Goal: Task Accomplishment & Management: Complete application form

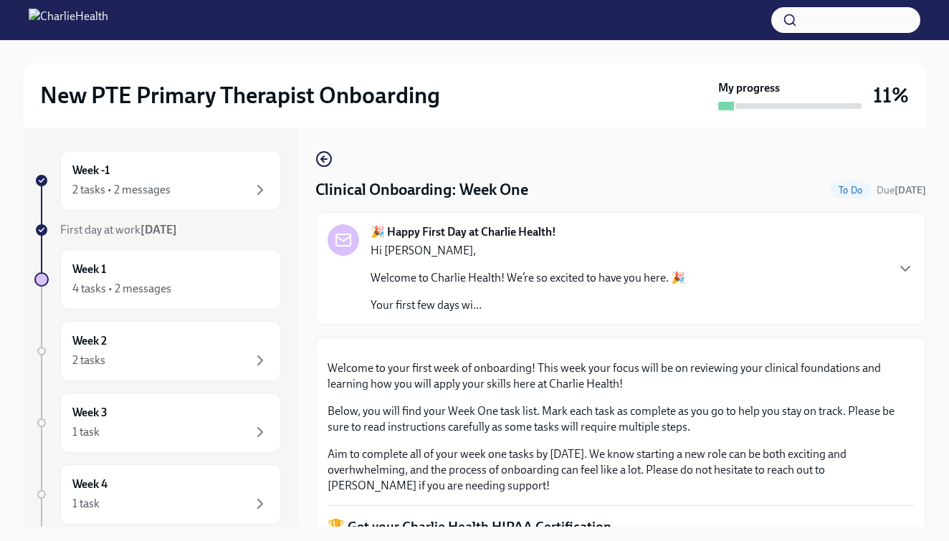
scroll to position [533, 0]
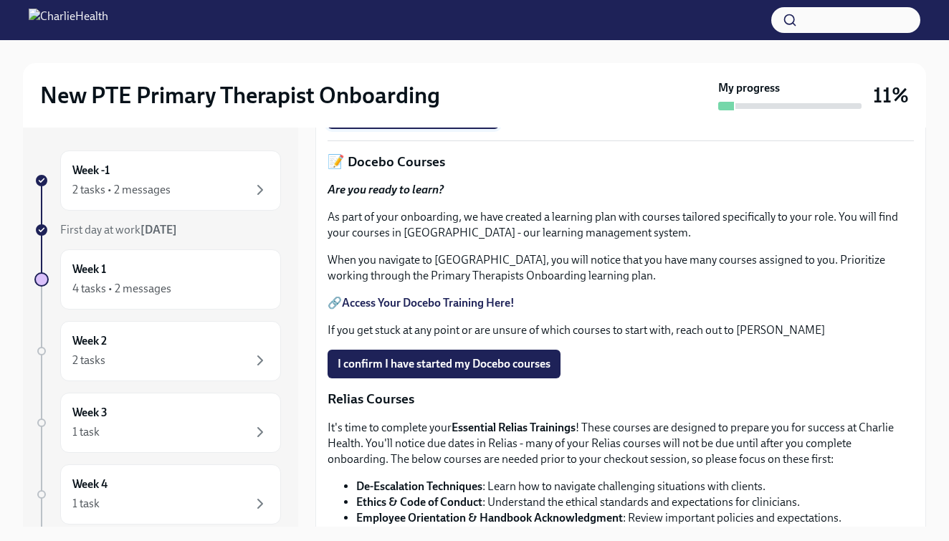
click at [396, 122] on span "Upload HIPAA Certification" at bounding box center [412, 114] width 151 height 14
click at [0, 0] on input "Upload HIPAA Certification" at bounding box center [0, 0] width 0 height 0
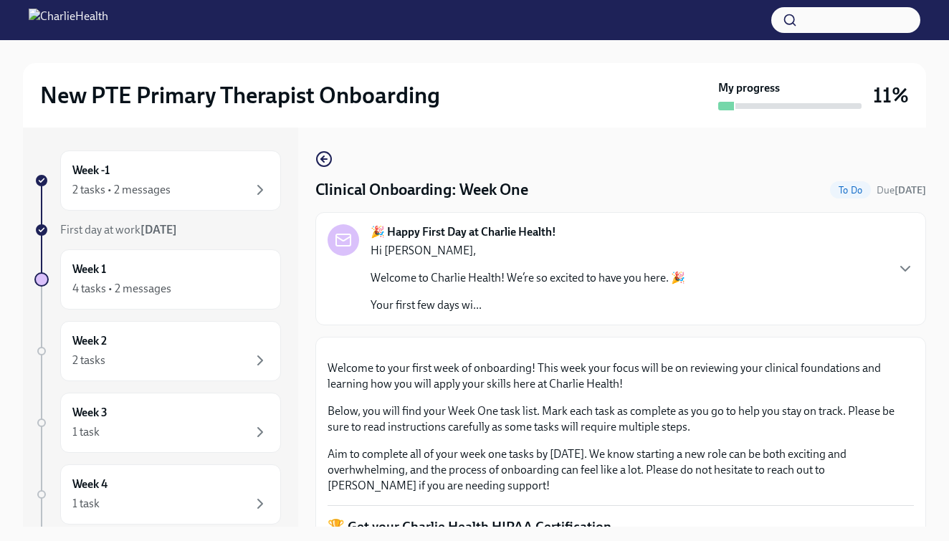
scroll to position [0, 0]
click at [729, 251] on div "🎉 Happy First Day at Charlie Health! Hi [PERSON_NAME], Welcome to Charlie Healt…" at bounding box center [620, 268] width 586 height 89
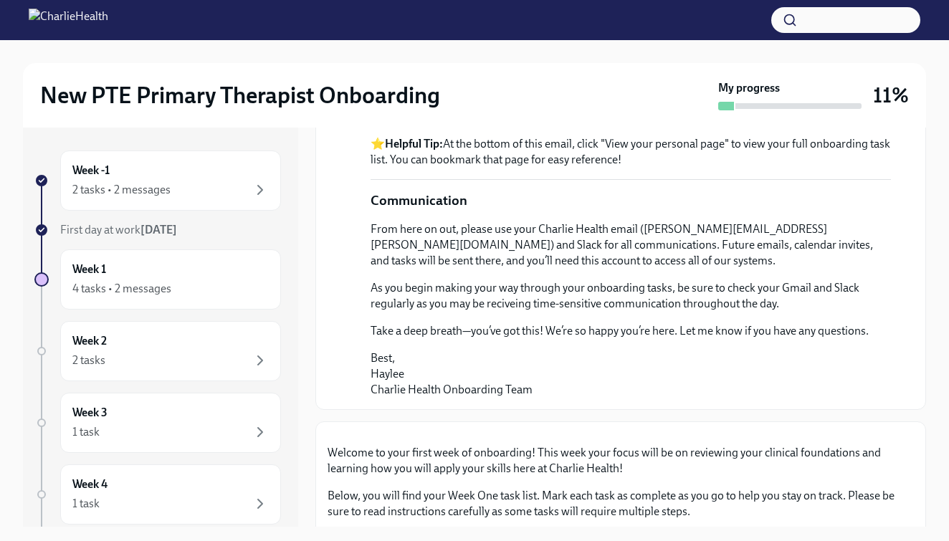
scroll to position [754, 0]
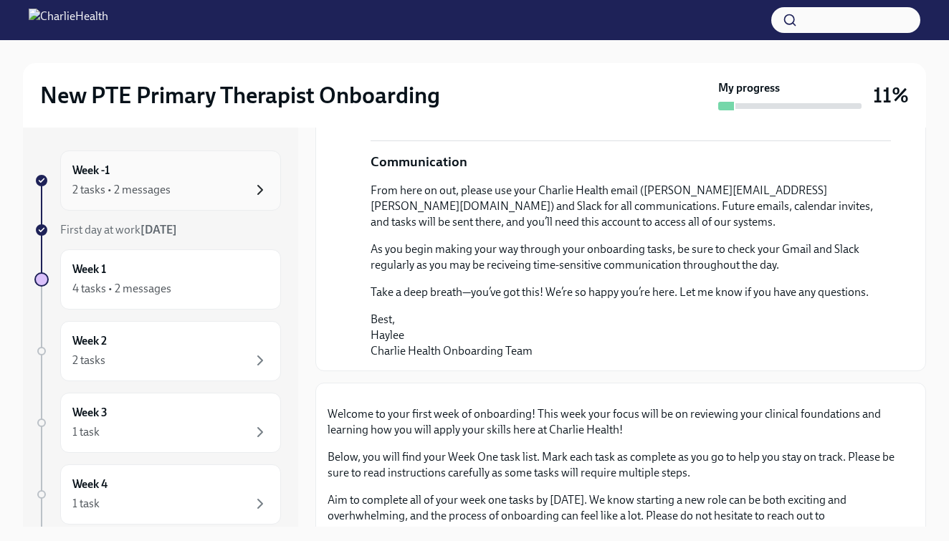
click at [265, 182] on icon "button" at bounding box center [259, 189] width 17 height 17
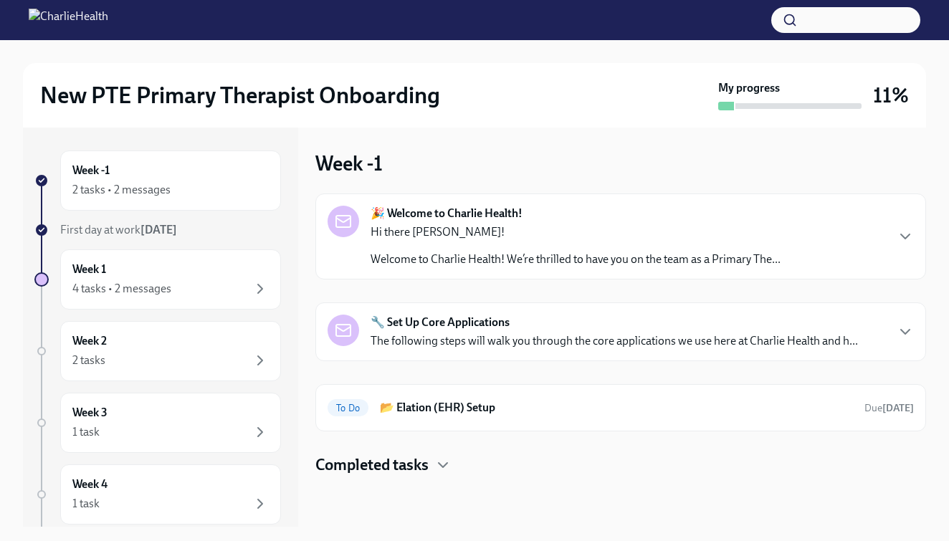
click at [510, 267] on div "🎉 Welcome to Charlie Health! Hi there [PERSON_NAME]! Welcome to Charlie Health!…" at bounding box center [620, 236] width 610 height 86
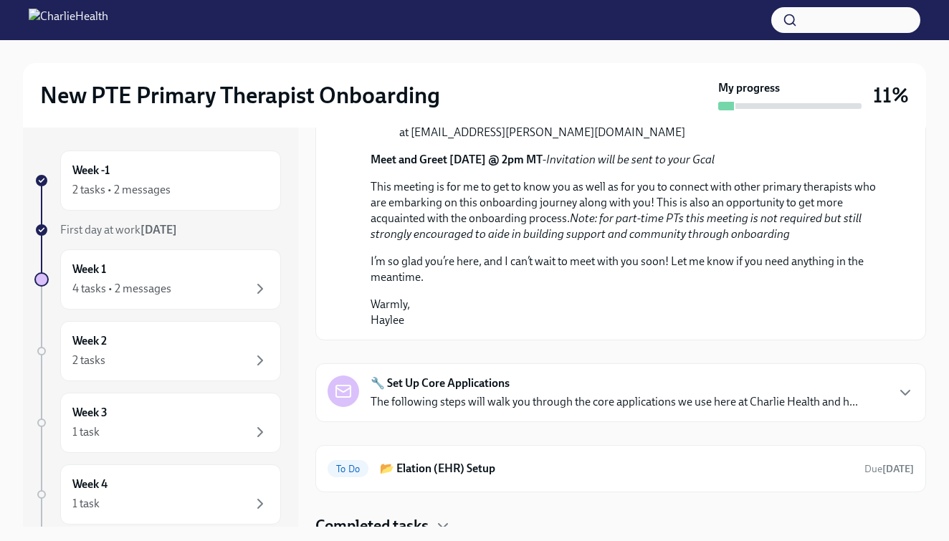
scroll to position [617, 0]
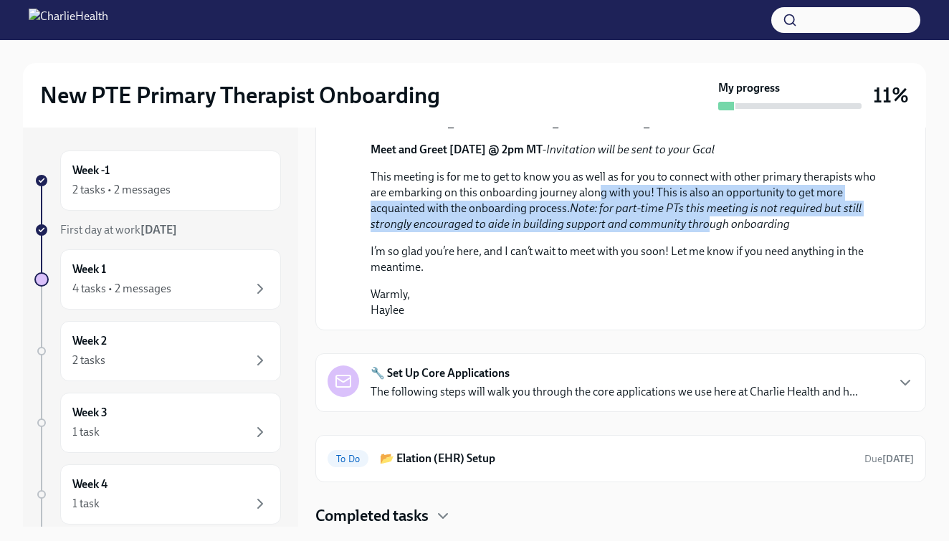
drag, startPoint x: 601, startPoint y: 325, endPoint x: 703, endPoint y: 364, distance: 108.8
click at [706, 232] on p "This meeting is for me to get to know you as well as for you to connect with ot…" at bounding box center [630, 200] width 520 height 63
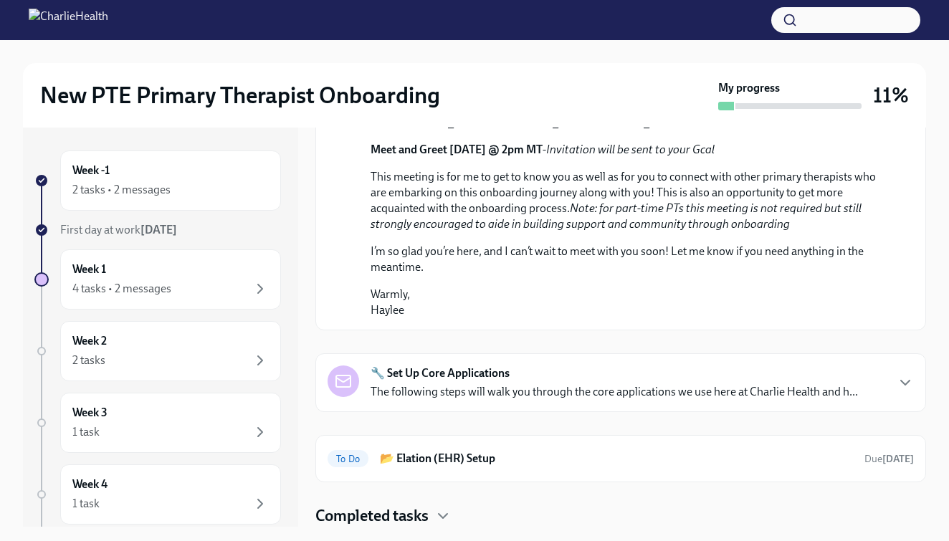
click at [659, 275] on p "I’m so glad you’re here, and I can’t wait to meet with you soon! Let me know if…" at bounding box center [630, 260] width 520 height 32
click at [633, 400] on p "The following steps will walk you through the core applications we use here at …" at bounding box center [613, 392] width 487 height 16
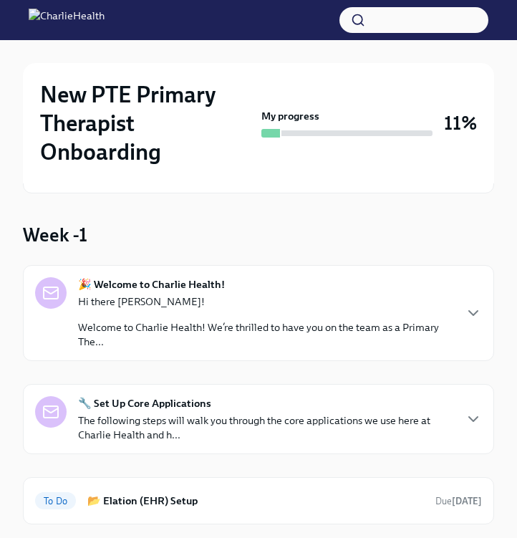
scroll to position [80, 0]
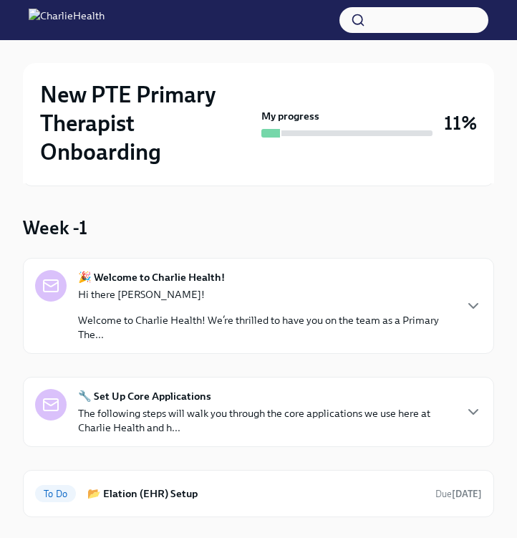
click at [455, 305] on div "🎉 Welcome to Charlie Health! Hi there [PERSON_NAME]! Welcome to Charlie Health!…" at bounding box center [258, 306] width 447 height 72
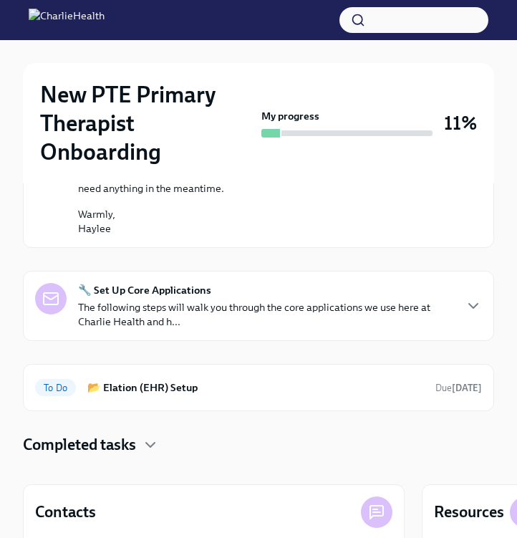
click at [426, 341] on div "🔧 Set Up Core Applications The following steps will walk you through the core a…" at bounding box center [258, 306] width 471 height 70
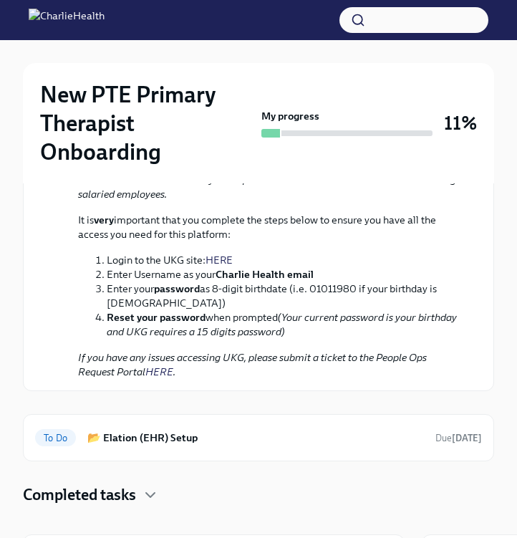
scroll to position [1761, 0]
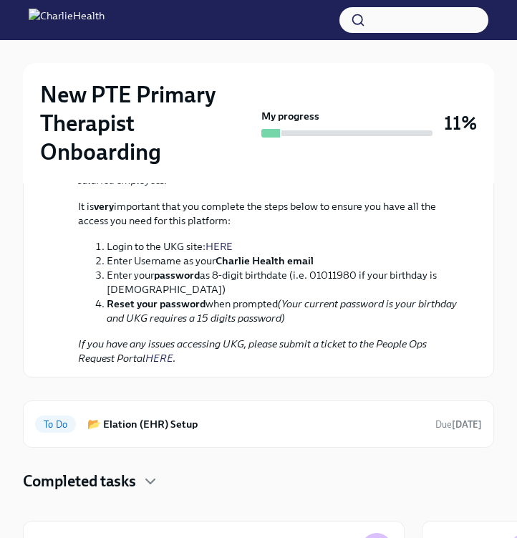
drag, startPoint x: 259, startPoint y: 254, endPoint x: 330, endPoint y: 275, distance: 74.8
click at [330, 188] on p "UKG is the system Charlie Health uses to pay its employees. In UKG, you can als…" at bounding box center [268, 158] width 381 height 57
click at [317, 188] on p "UKG is the system Charlie Health uses to pay its employees. In UKG, you can als…" at bounding box center [268, 158] width 381 height 57
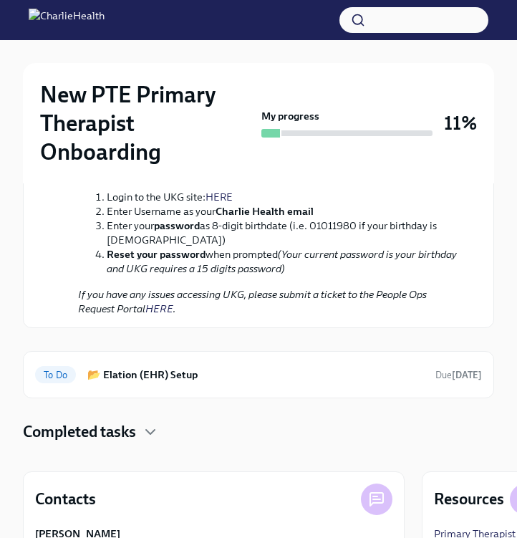
scroll to position [1812, 0]
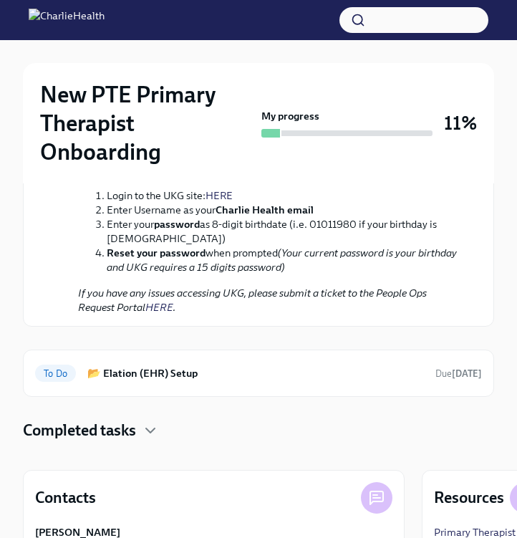
click at [226, 202] on link "HERE" at bounding box center [219, 195] width 27 height 13
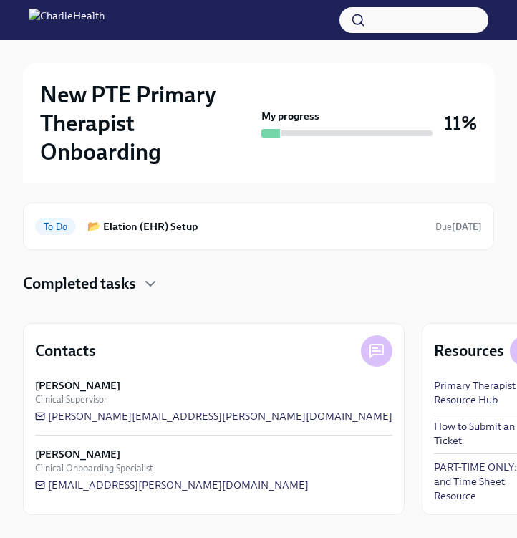
scroll to position [2058, 0]
click at [209, 250] on div "To Do 📂 Elation (EHR) Setup Due [DATE]" at bounding box center [258, 226] width 471 height 47
click at [196, 234] on h6 "📂 Elation (EHR) Setup" at bounding box center [255, 227] width 337 height 16
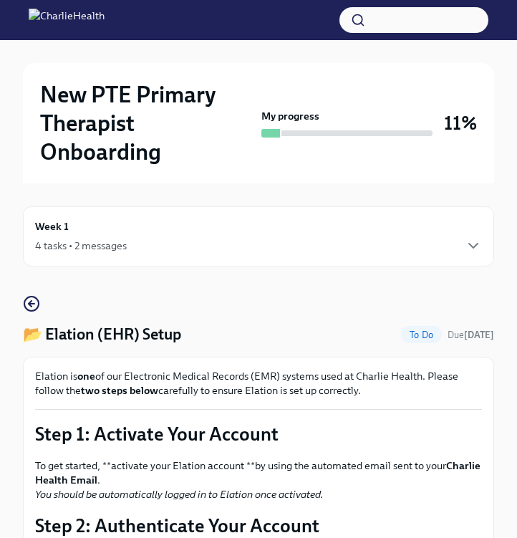
click at [201, 230] on div "Week 1 4 tasks • 2 messages" at bounding box center [258, 237] width 447 height 36
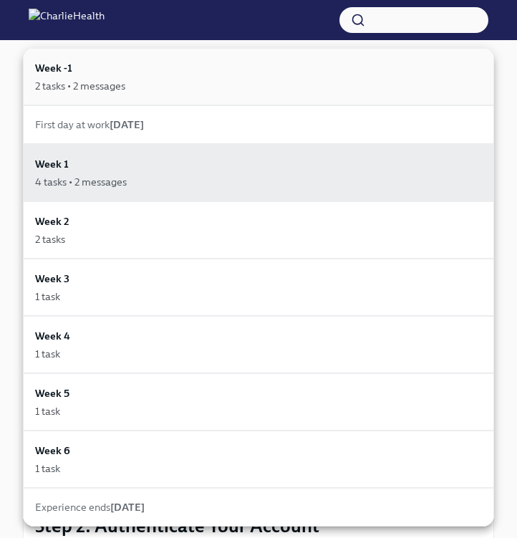
click at [88, 80] on div "2 tasks • 2 messages" at bounding box center [80, 86] width 90 height 14
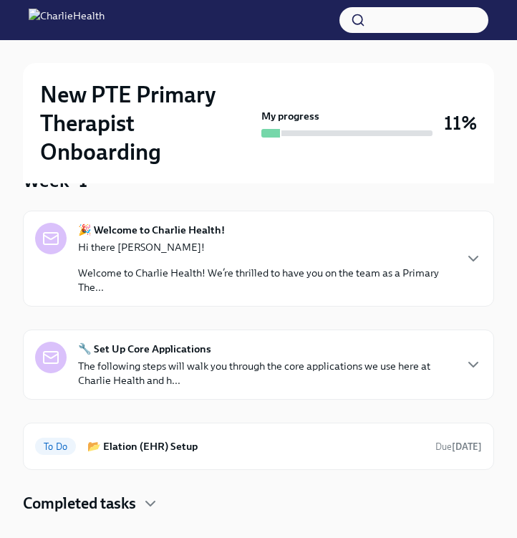
click at [163, 282] on p "Welcome to Charlie Health! We’re thrilled to have you on the team as a Primary …" at bounding box center [265, 280] width 375 height 29
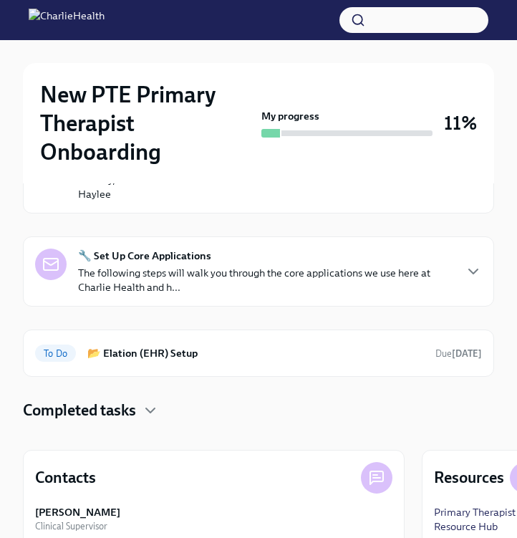
scroll to position [915, 0]
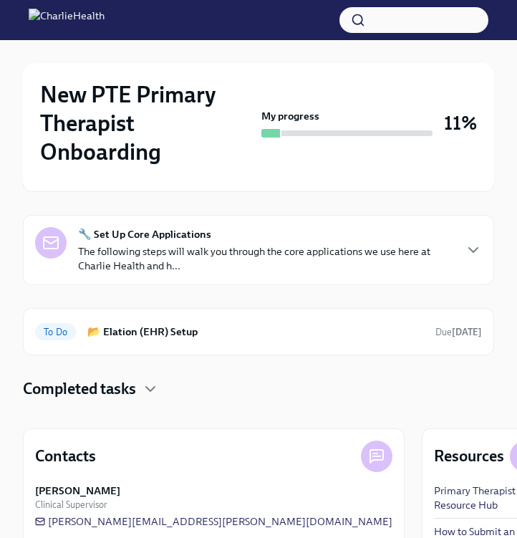
click at [191, 241] on strong "🔧 Set Up Core Applications" at bounding box center [144, 234] width 133 height 14
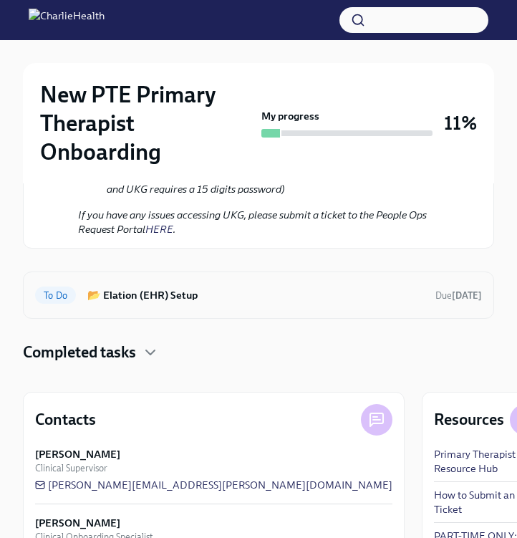
click at [191, 303] on h6 "📂 Elation (EHR) Setup" at bounding box center [255, 295] width 337 height 16
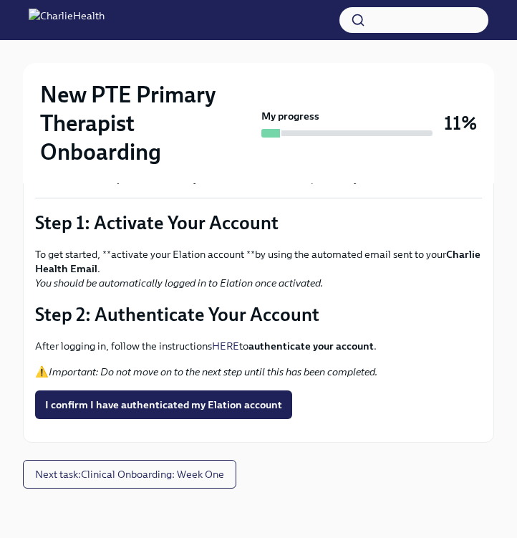
scroll to position [211, 0]
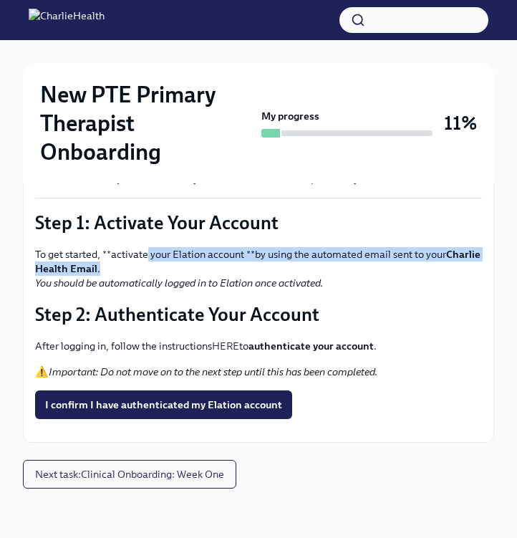
drag, startPoint x: 145, startPoint y: 256, endPoint x: 219, endPoint y: 262, distance: 74.7
click at [221, 262] on p "To get started, **activate your Elation account **by using the automated email …" at bounding box center [258, 268] width 447 height 43
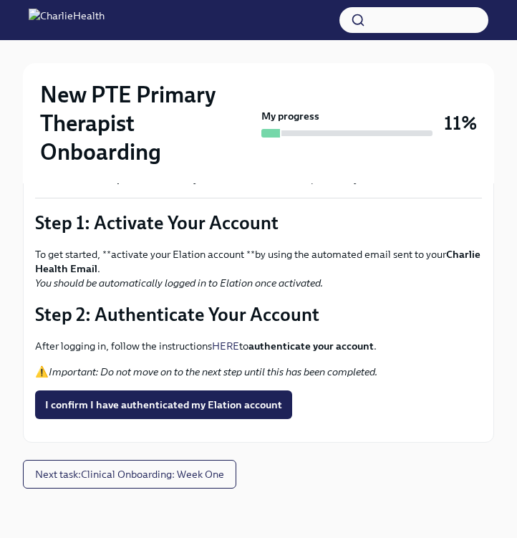
click at [277, 282] on em "You should be automatically logged in to Elation once activated." at bounding box center [179, 283] width 288 height 13
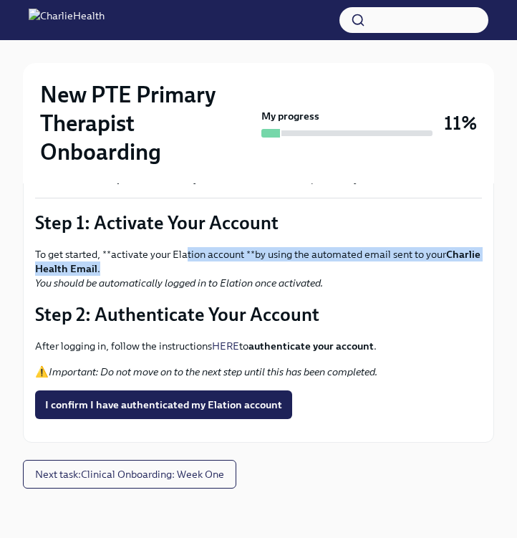
drag, startPoint x: 185, startPoint y: 255, endPoint x: 302, endPoint y: 261, distance: 116.9
click at [302, 261] on p "To get started, **activate your Elation account **by using the automated email …" at bounding box center [258, 268] width 447 height 43
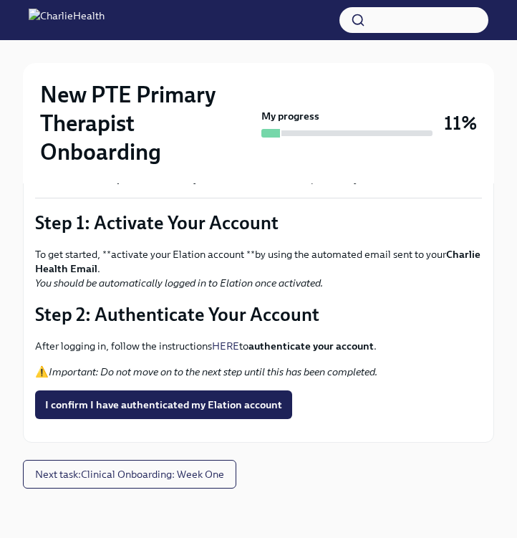
click at [340, 272] on p "To get started, **activate your Elation account **by using the automated email …" at bounding box center [258, 268] width 447 height 43
drag, startPoint x: 325, startPoint y: 292, endPoint x: 253, endPoint y: 292, distance: 72.4
click at [254, 292] on div "Elation is one of our Electronic Medical Records (EMR) systems used at Charlie …" at bounding box center [258, 294] width 447 height 273
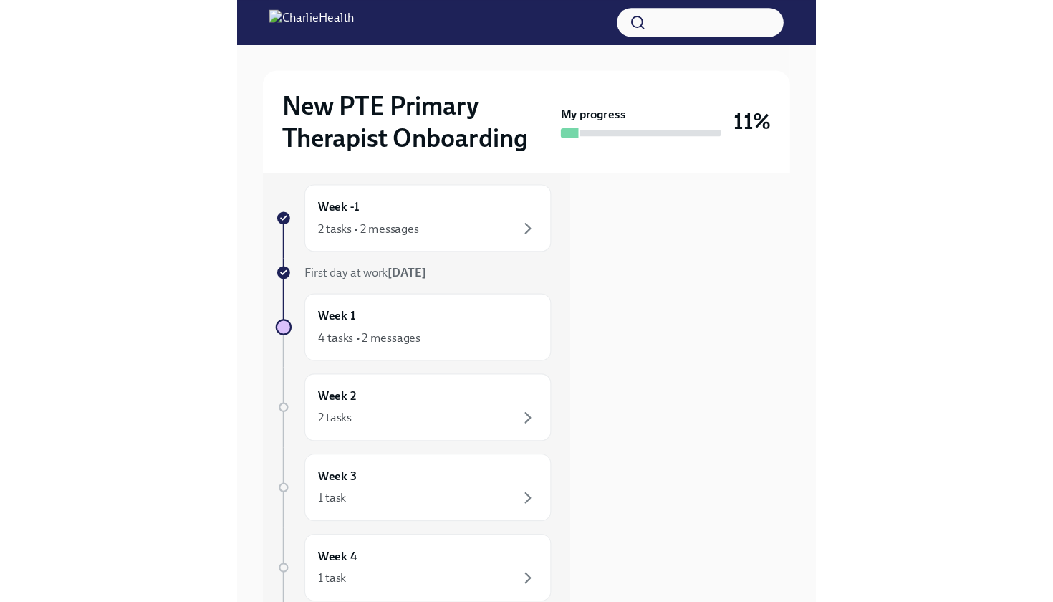
scroll to position [0, 0]
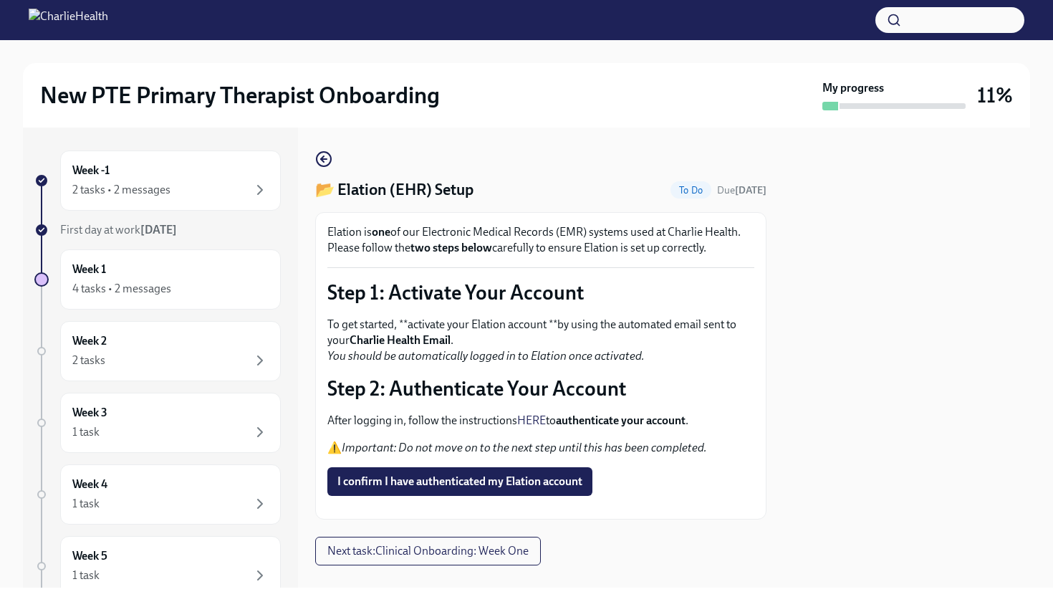
click at [112, 5] on div at bounding box center [526, 20] width 1053 height 40
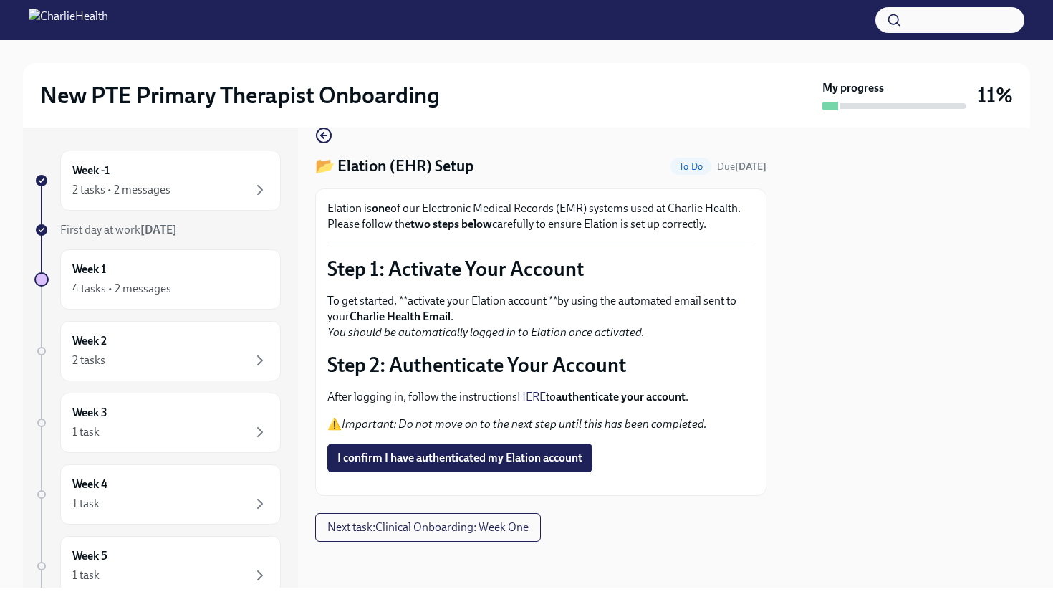
scroll to position [58, 0]
click at [381, 451] on span "I confirm I have authenticated my Elation account" at bounding box center [459, 458] width 245 height 14
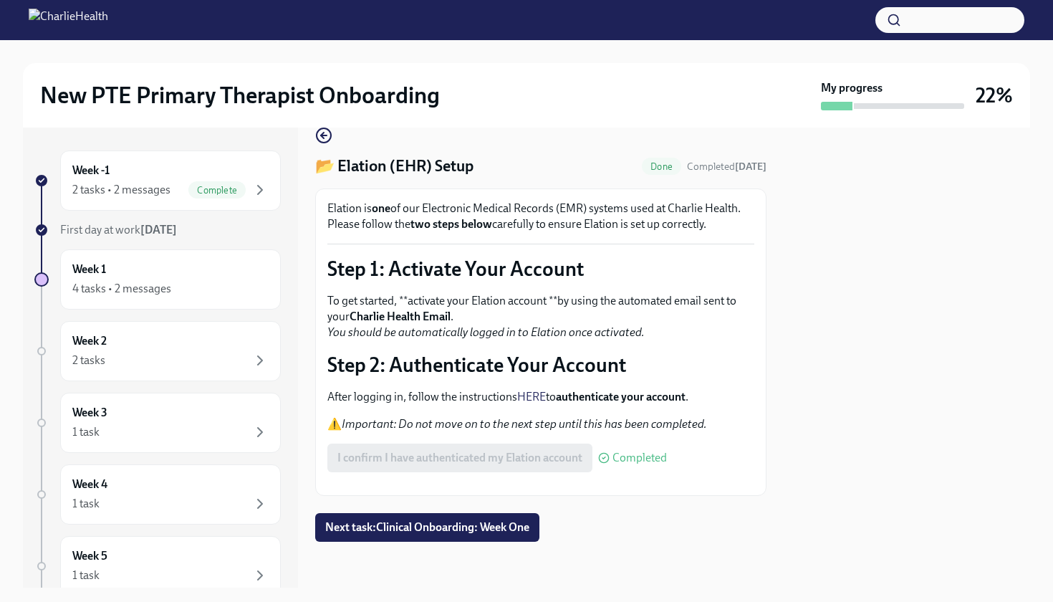
scroll to position [0, 0]
click at [431, 525] on span "Next task : Clinical Onboarding: Week One" at bounding box center [427, 527] width 204 height 14
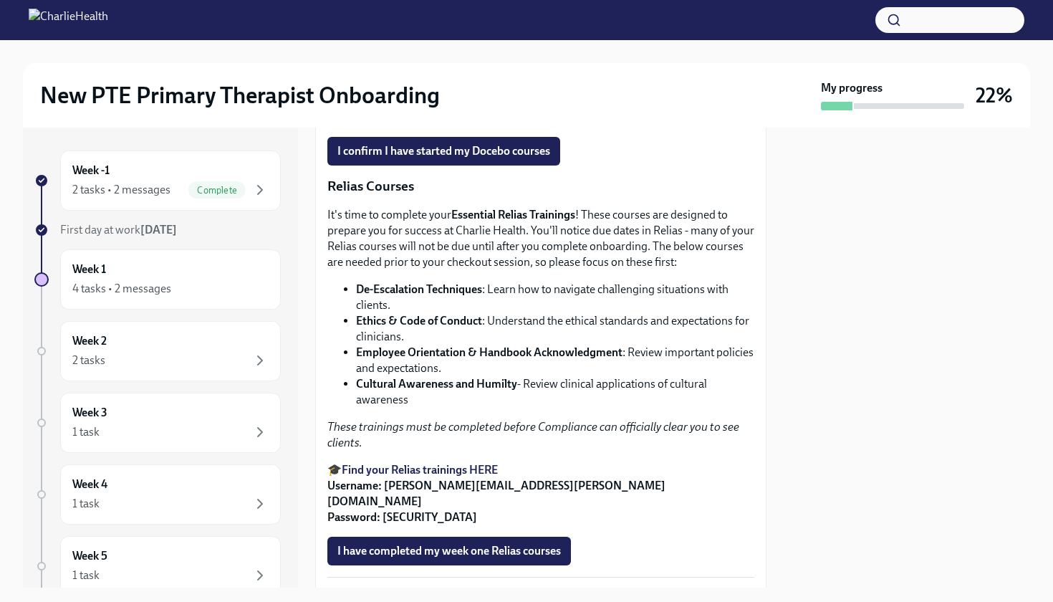
scroll to position [821, 0]
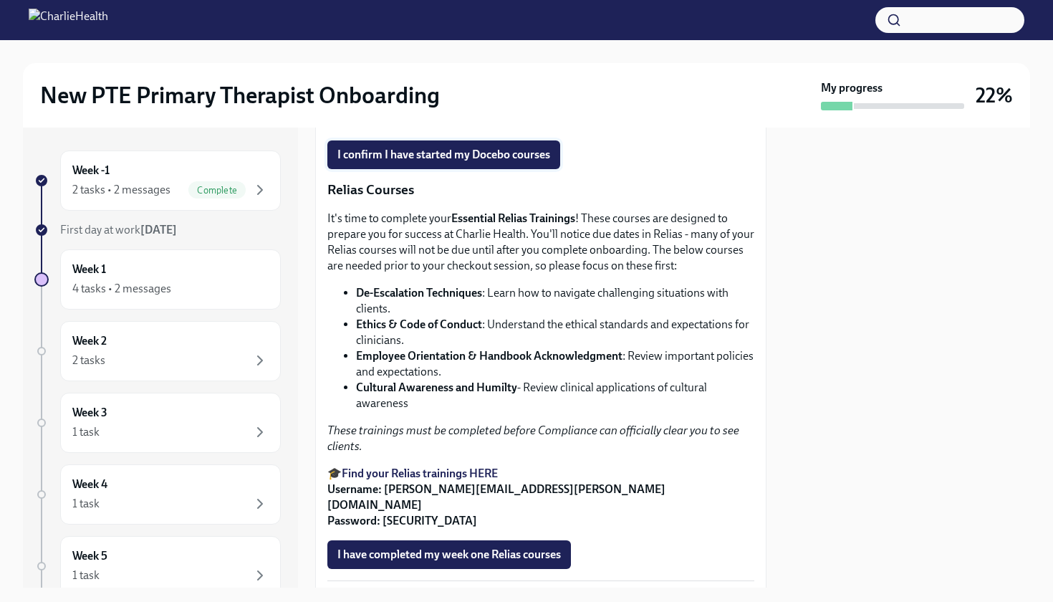
click at [527, 162] on span "I confirm I have started my Docebo courses" at bounding box center [443, 155] width 213 height 14
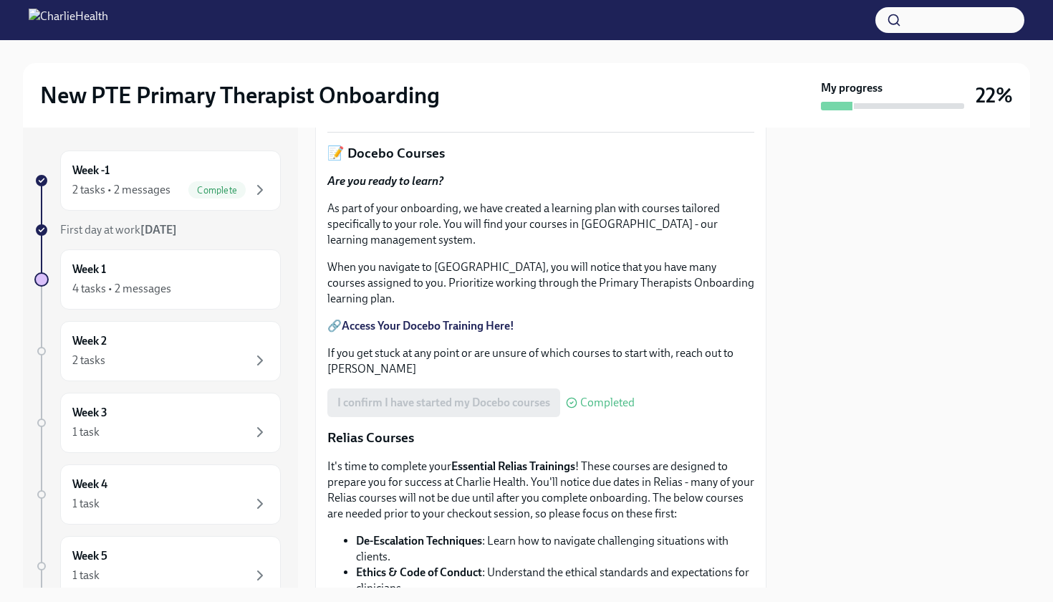
scroll to position [592, 0]
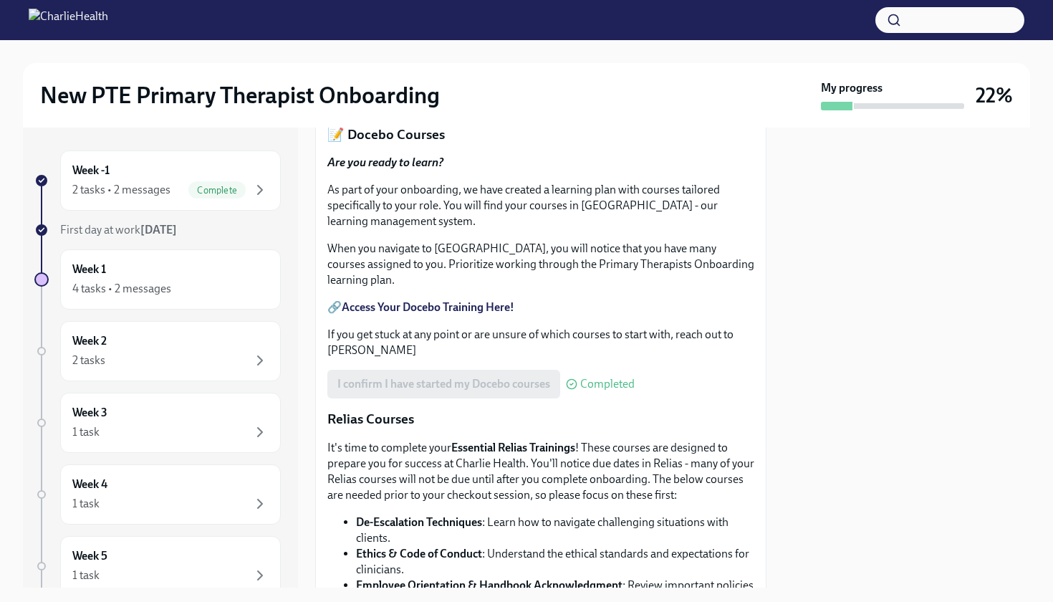
click at [421, 314] on strong "Access Your Docebo Training Here!" at bounding box center [428, 307] width 173 height 14
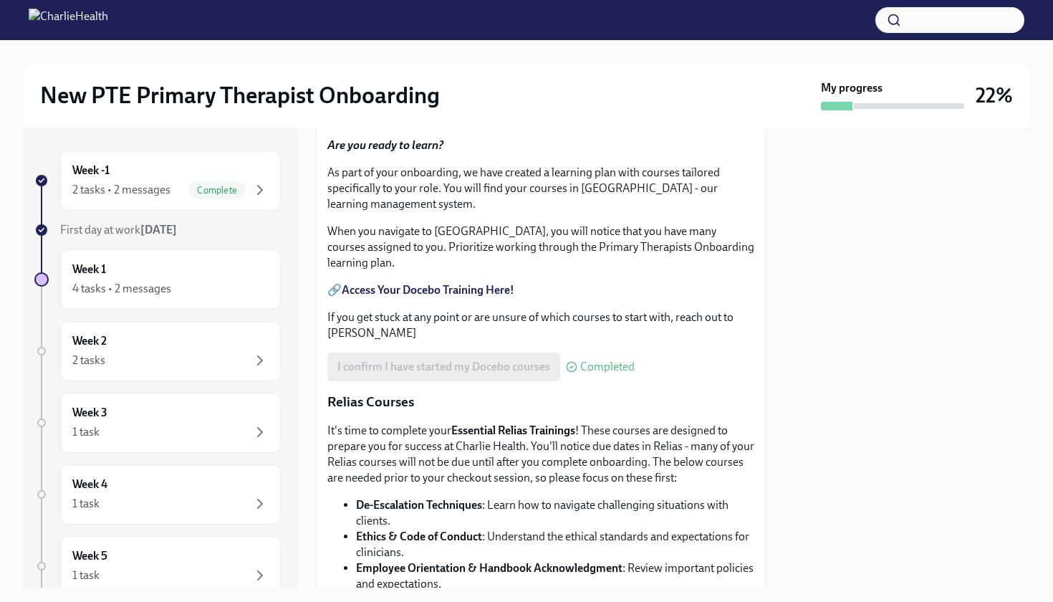
scroll to position [615, 0]
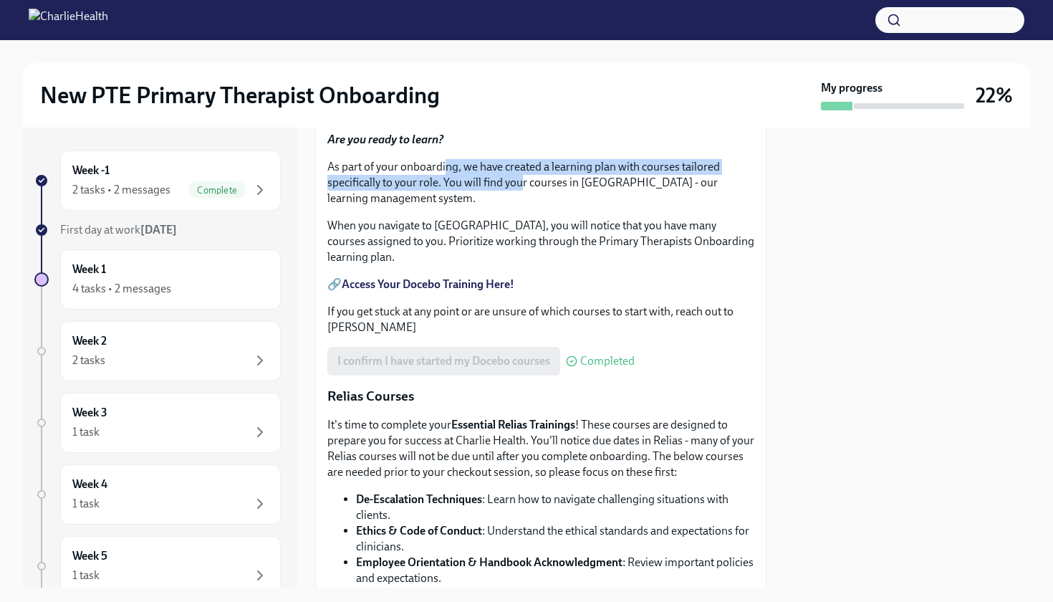
drag, startPoint x: 447, startPoint y: 321, endPoint x: 523, endPoint y: 345, distance: 79.5
click at [523, 206] on p "As part of your onboarding, we have created a learning plan with courses tailor…" at bounding box center [540, 182] width 427 height 47
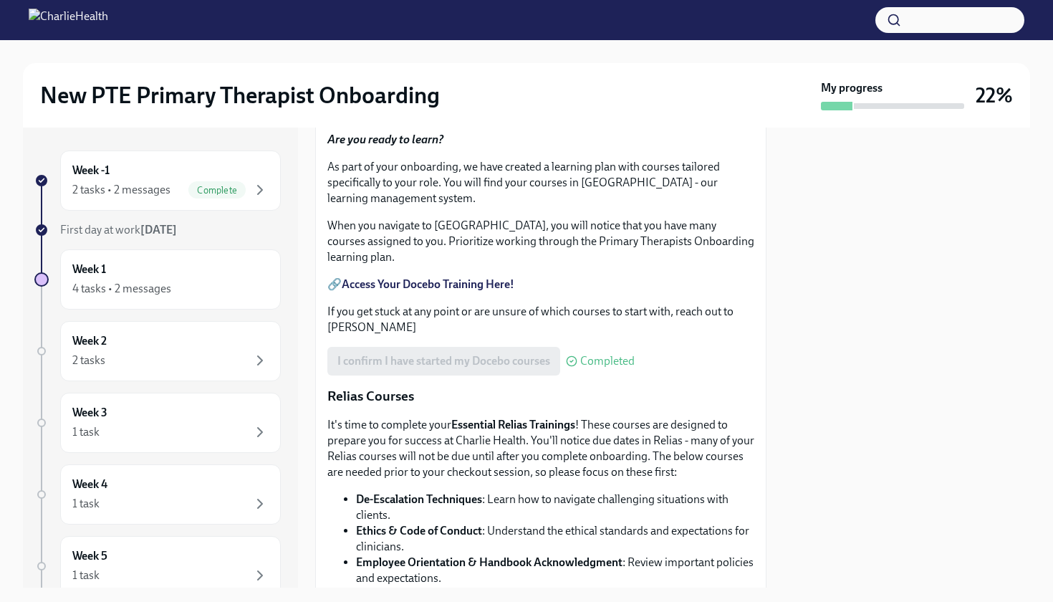
click at [525, 335] on div "Are you ready to learn? As part of your onboarding, we have created a learning …" at bounding box center [540, 233] width 427 height 203
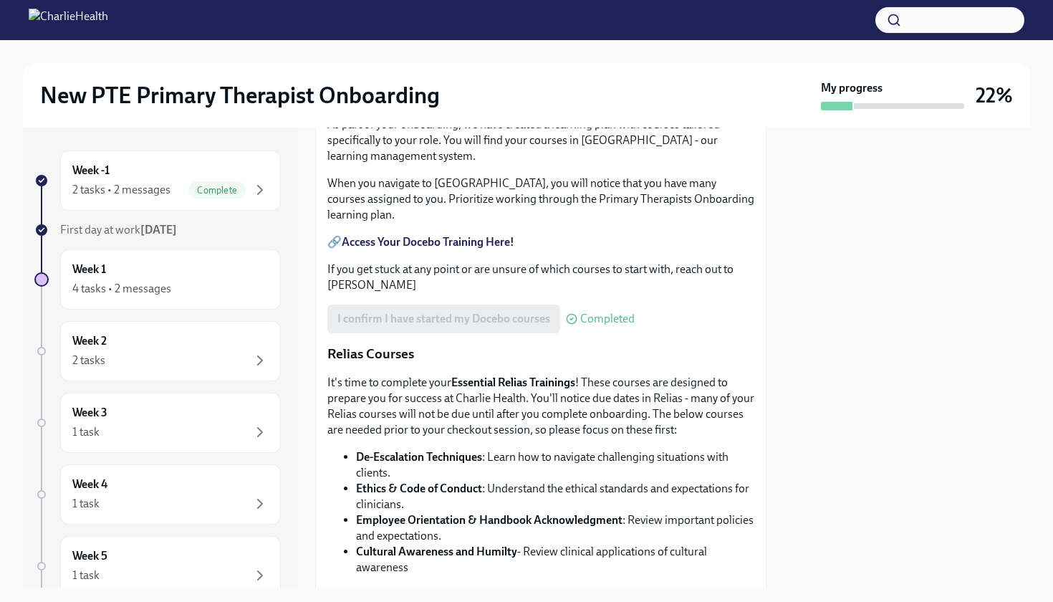
scroll to position [661, 0]
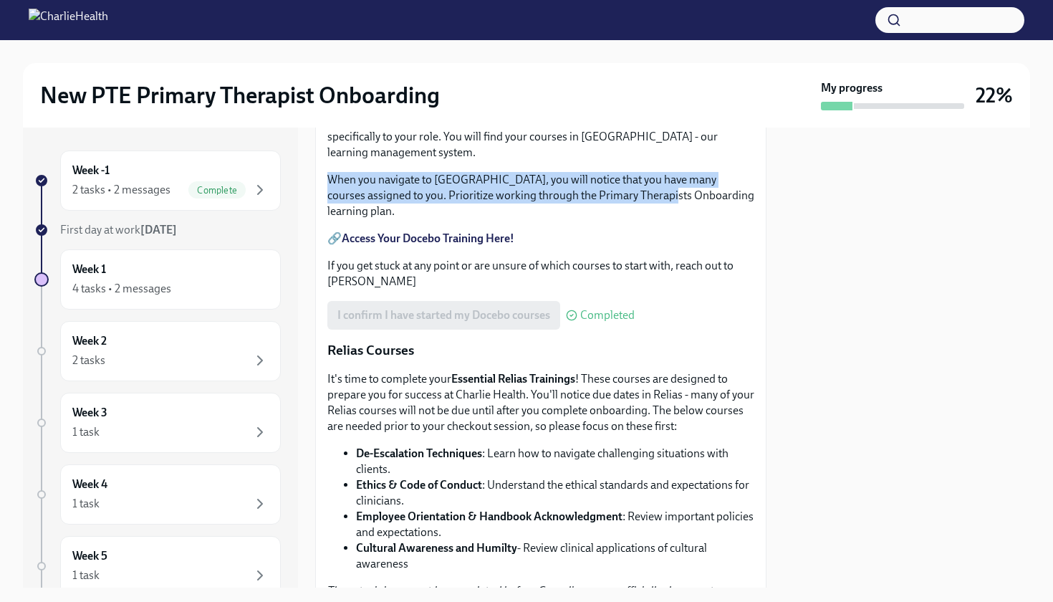
drag, startPoint x: 583, startPoint y: 324, endPoint x: 635, endPoint y: 347, distance: 56.7
click at [635, 289] on div "Are you ready to learn? As part of your onboarding, we have created a learning …" at bounding box center [540, 187] width 427 height 203
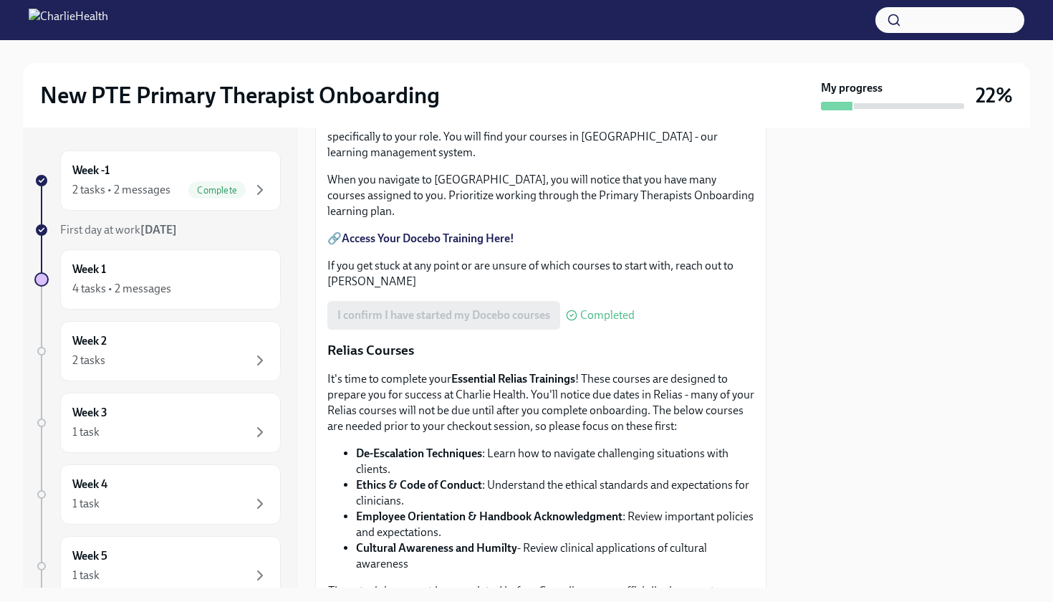
click at [644, 289] on div "Are you ready to learn? As part of your onboarding, we have created a learning …" at bounding box center [540, 187] width 427 height 203
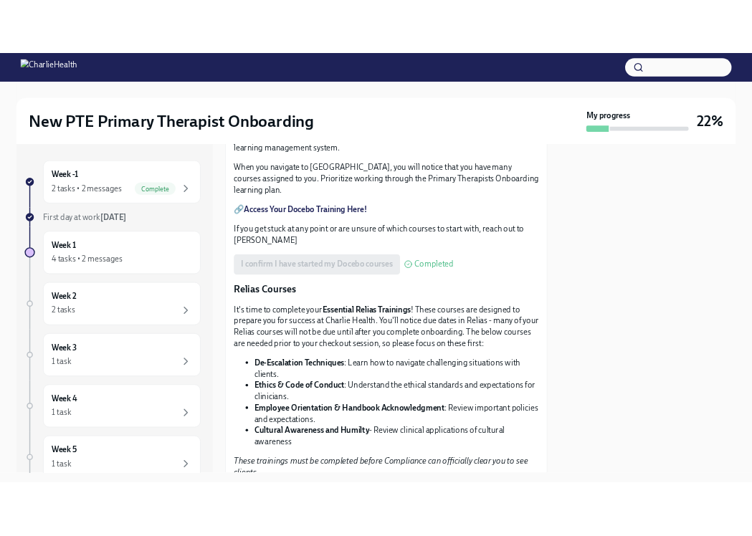
scroll to position [693, 0]
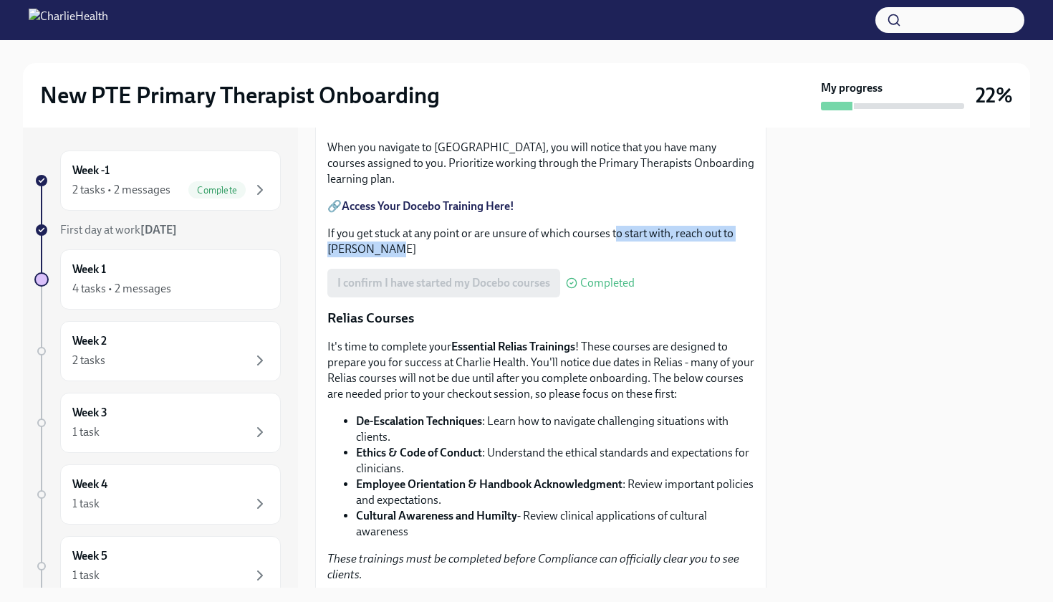
drag, startPoint x: 615, startPoint y: 373, endPoint x: 666, endPoint y: 391, distance: 54.2
click at [666, 257] on p "If you get stuck at any point or are unsure of which courses to start with, rea…" at bounding box center [540, 242] width 427 height 32
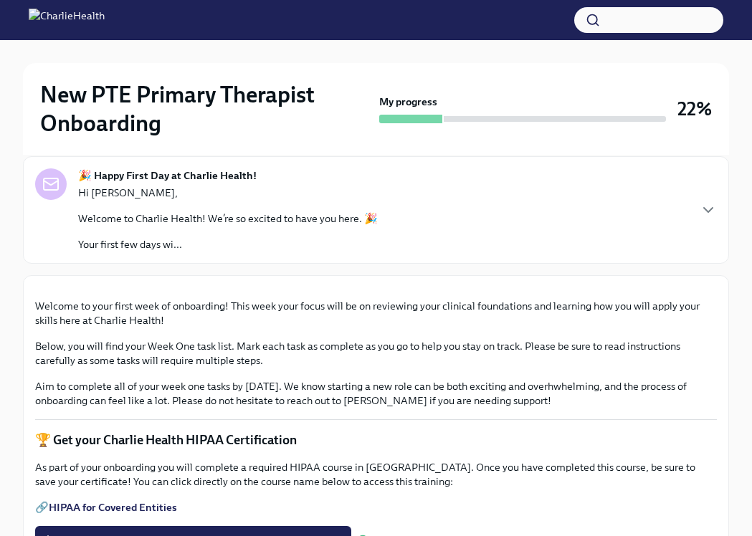
scroll to position [180, 0]
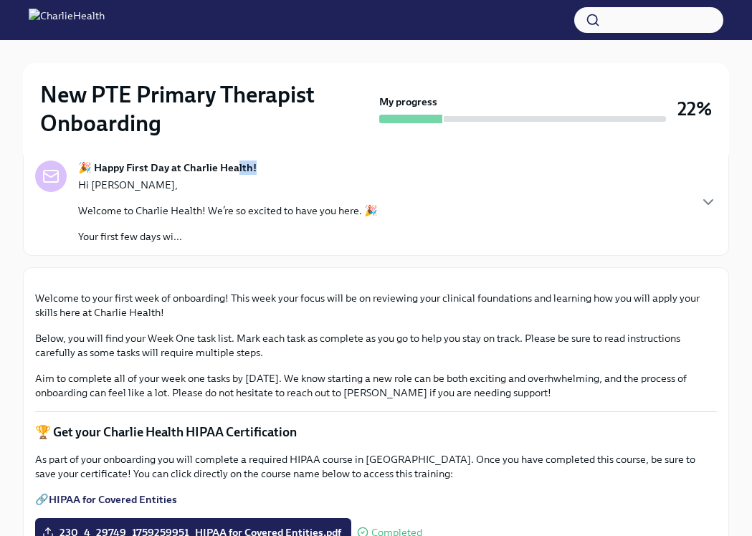
click at [237, 173] on strong "🎉 Happy First Day at Charlie Health!" at bounding box center [167, 167] width 178 height 14
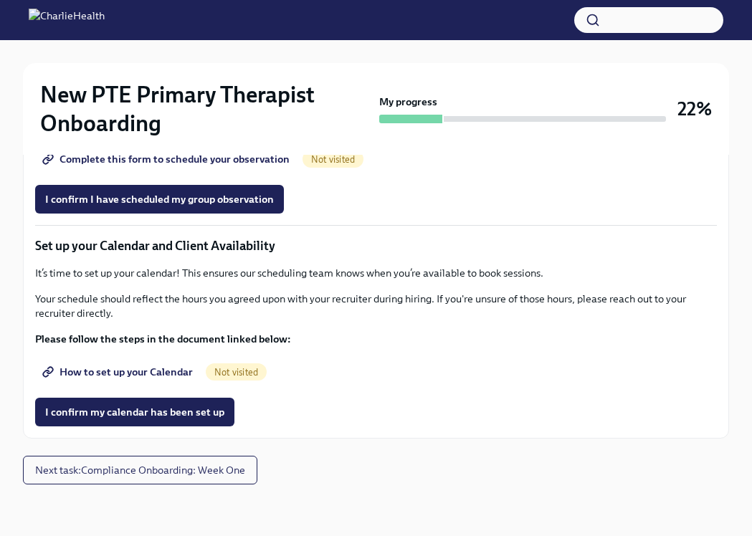
scroll to position [3012, 0]
click at [163, 370] on span "How to set up your Calendar" at bounding box center [119, 372] width 148 height 14
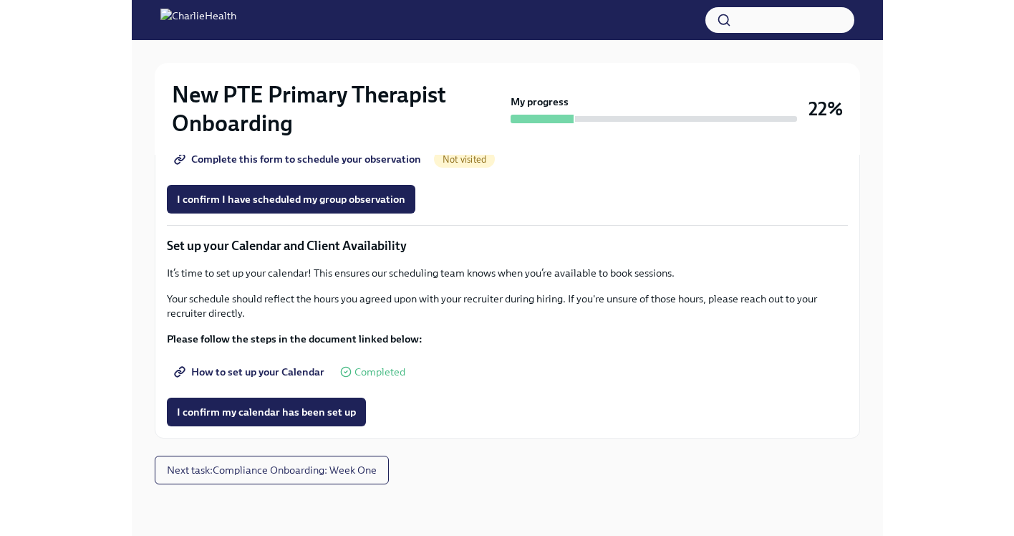
scroll to position [0, 0]
